Goal: Book appointment/travel/reservation

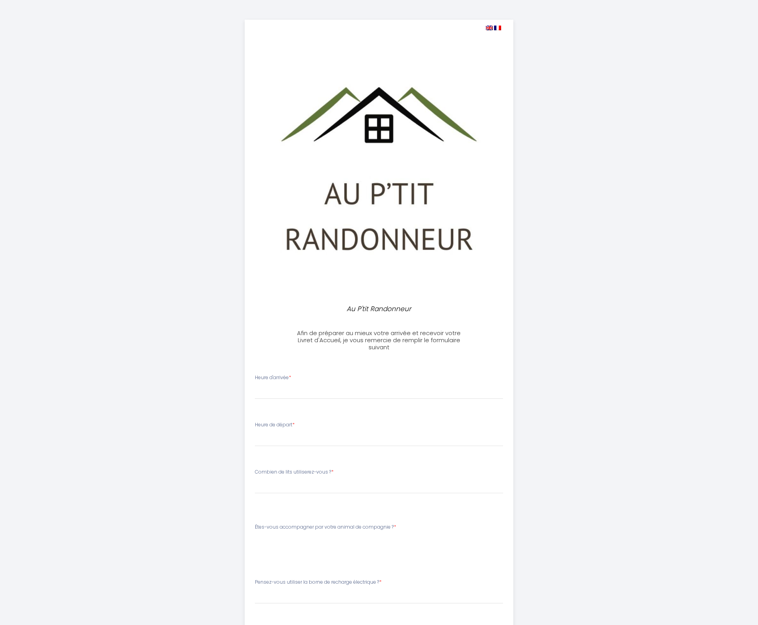
select select
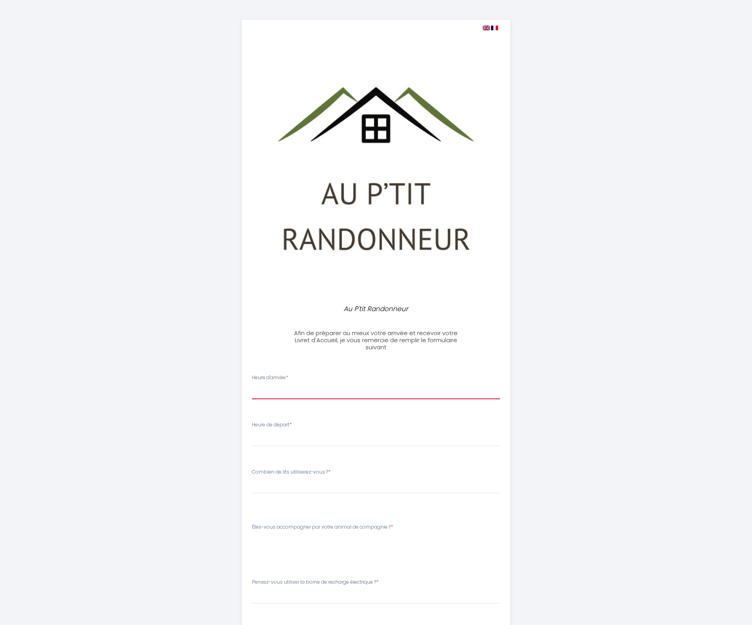
click at [304, 384] on select "17:00 17:30 18:00 18:30 19:00 19:30 20:00 20:30 21:00 21:30 22:00 22:30 23:00 2…" at bounding box center [376, 391] width 248 height 15
select select "17:30"
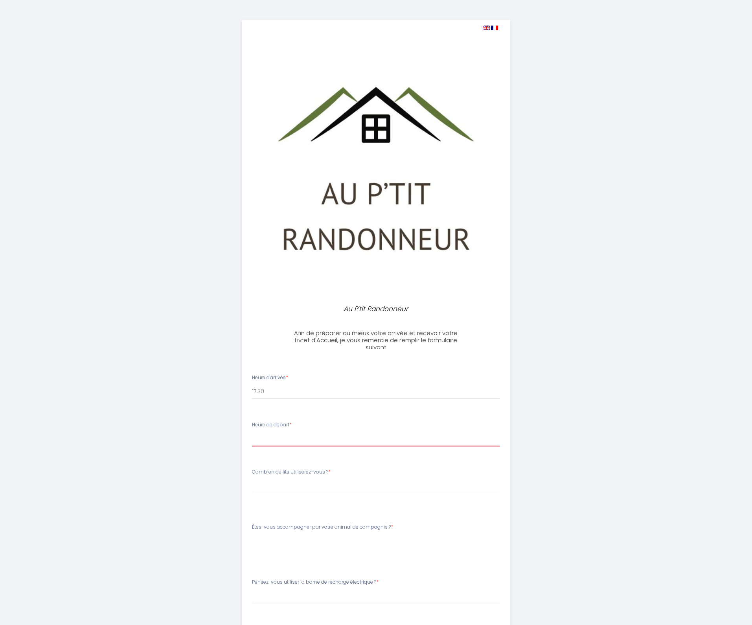
select select "11:00"
click at [307, 484] on select "[PERSON_NAME] de lits utiliserez-vous ? 1 Queen Size 1 Queen Size + canapé conv…" at bounding box center [376, 486] width 248 height 15
click at [370, 526] on label "Êtes-vous accompagner par votre animal de compagnie ? *" at bounding box center [322, 526] width 141 height 7
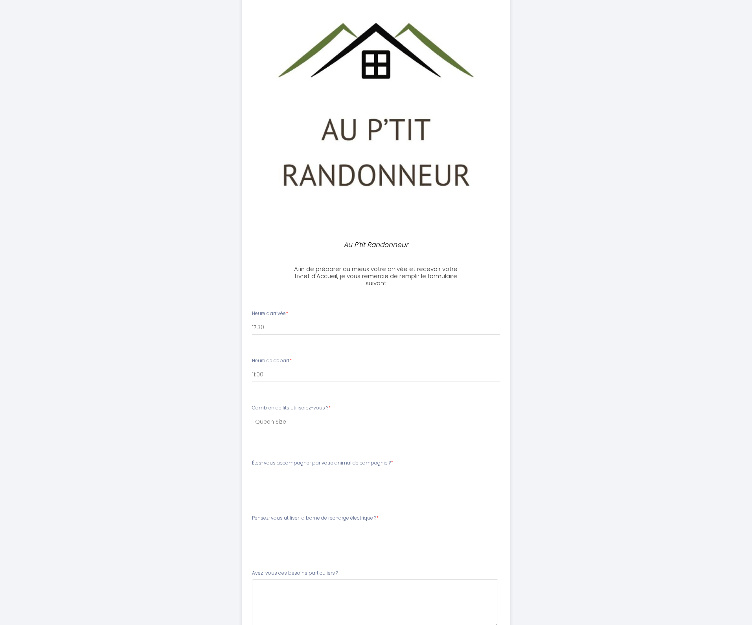
scroll to position [79, 0]
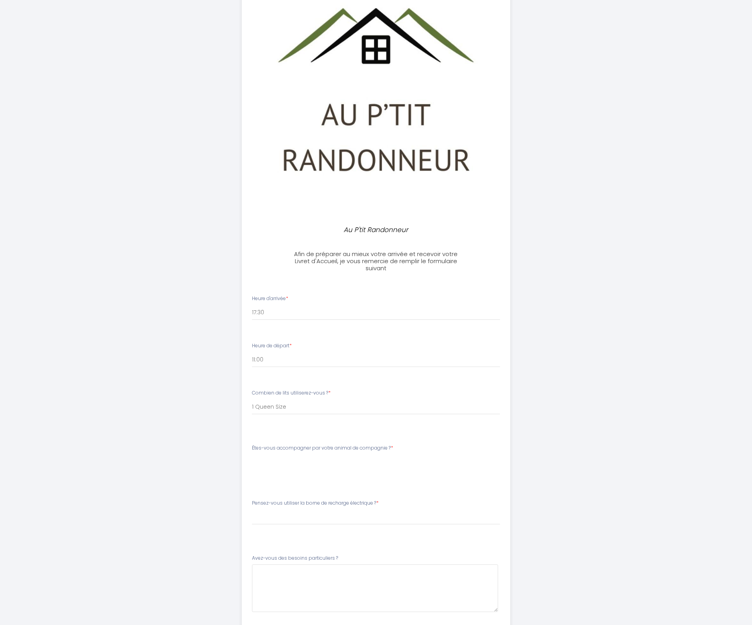
click at [284, 475] on div "Êtes-vous accompagner par votre animal de compagnie ? * [PERSON_NAME]-vous acco…" at bounding box center [376, 460] width 258 height 33
click at [257, 472] on div "Êtes-vous accompagner par votre animal de compagnie ? * [PERSON_NAME]-vous acco…" at bounding box center [376, 460] width 258 height 33
click at [267, 450] on div "Êtes-vous accompagner par votre animal de compagnie ? * [PERSON_NAME]-vous acco…" at bounding box center [376, 456] width 248 height 25
click at [283, 407] on select "[PERSON_NAME] de lits utiliserez-vous ? 1 Queen Size 1 Queen Size + canapé conv…" at bounding box center [376, 407] width 248 height 15
select select "1 Queen Size"
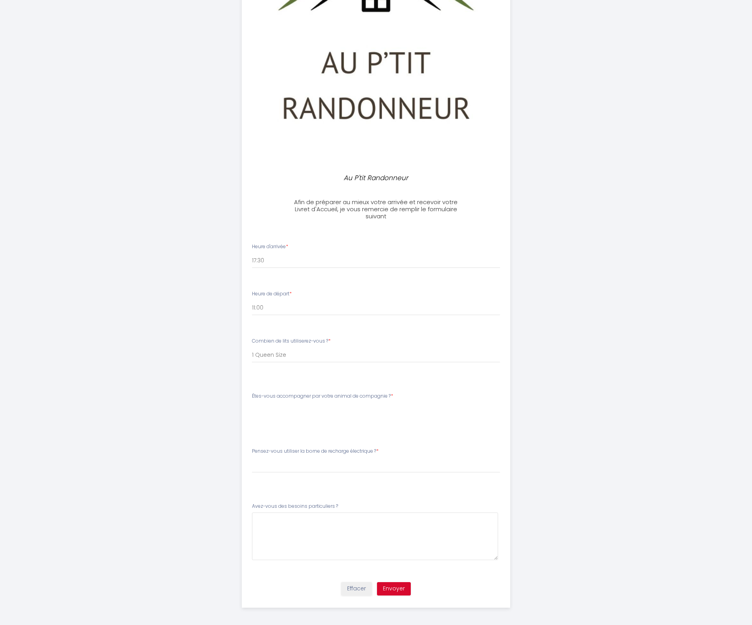
scroll to position [131, 0]
click at [287, 533] on \?5 at bounding box center [375, 537] width 246 height 48
click at [273, 363] on select "[PERSON_NAME]-vous utiliser la borne de recharge électrique ? Oui Non" at bounding box center [376, 355] width 248 height 15
select select "Non"
click at [258, 422] on div "Êtes-vous accompagner par votre animal de compagnie ? * [PERSON_NAME]-vous acco…" at bounding box center [376, 409] width 258 height 33
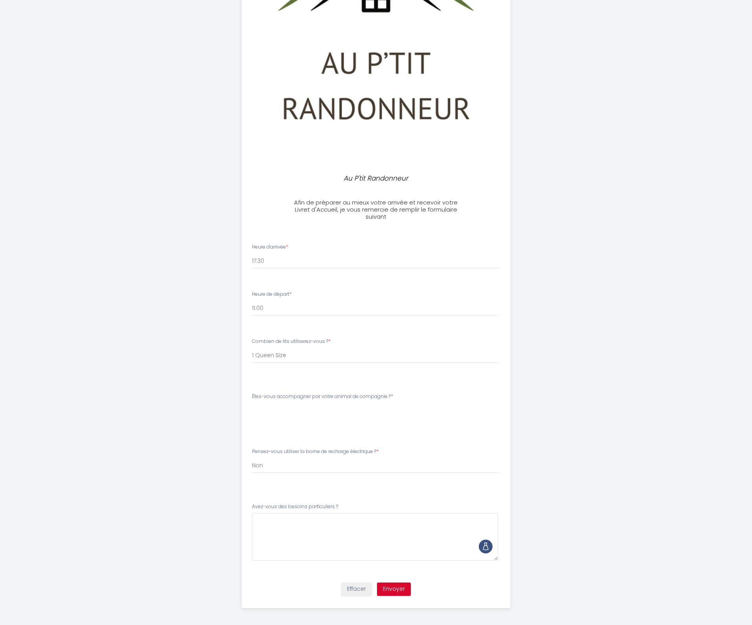
click at [258, 422] on div "Êtes-vous accompagner par votre animal de compagnie ? * [PERSON_NAME]-vous acco…" at bounding box center [376, 409] width 258 height 33
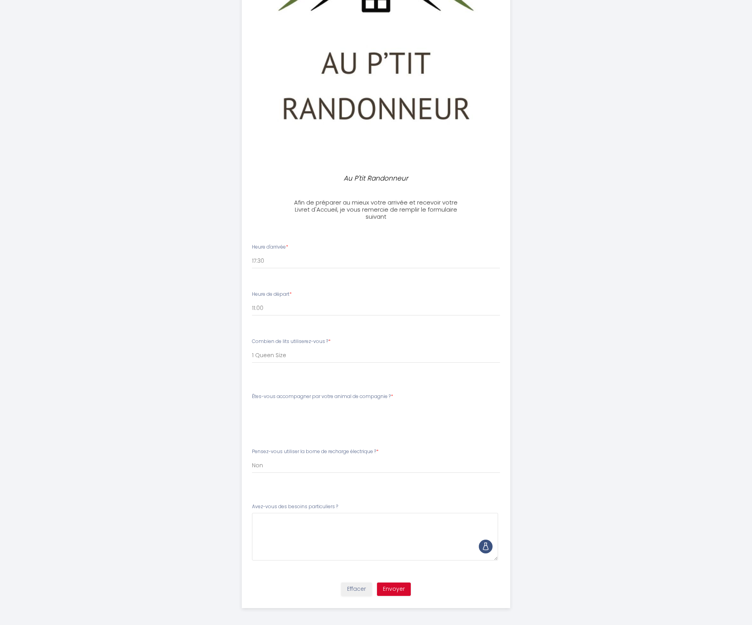
click at [258, 422] on div "Êtes-vous accompagner par votre animal de compagnie ? * [PERSON_NAME]-vous acco…" at bounding box center [376, 409] width 258 height 33
